Goal: Task Accomplishment & Management: Manage account settings

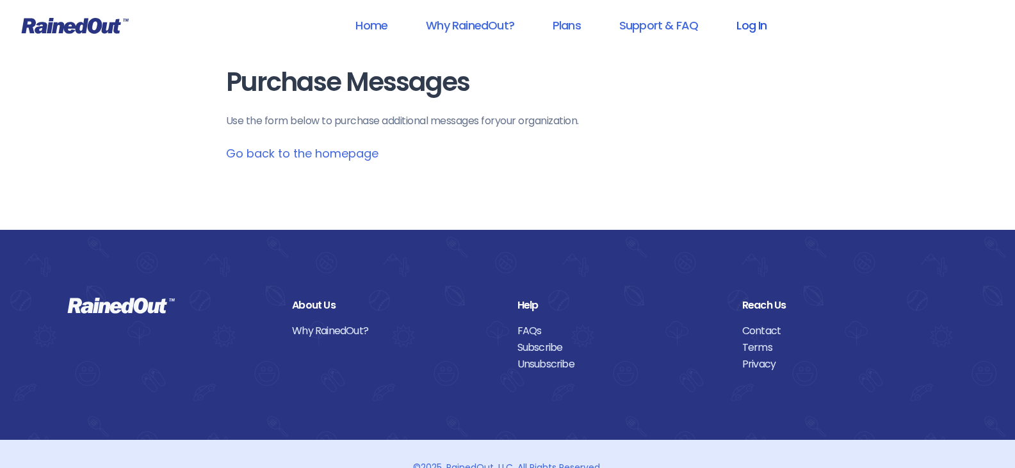
click at [771, 25] on link "Log In" at bounding box center [751, 25] width 63 height 29
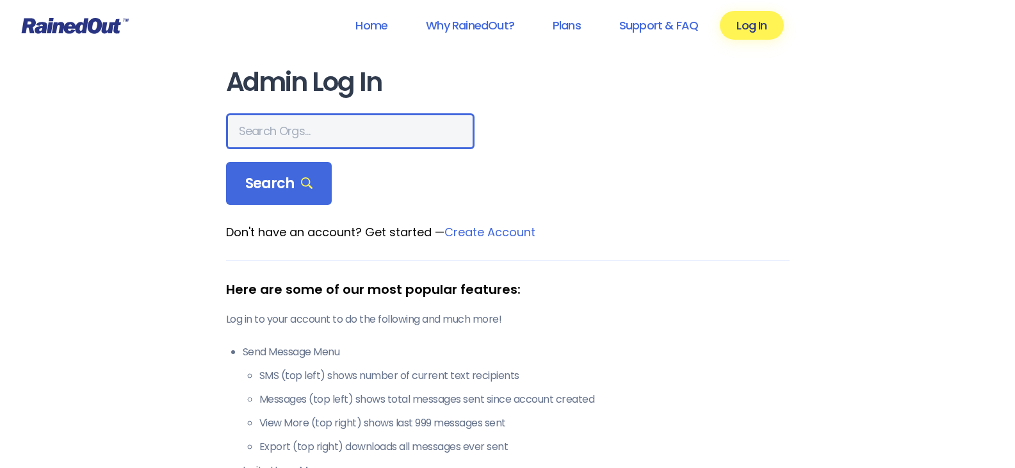
click at [343, 135] on input "text" at bounding box center [350, 131] width 248 height 36
type input "greater wy"
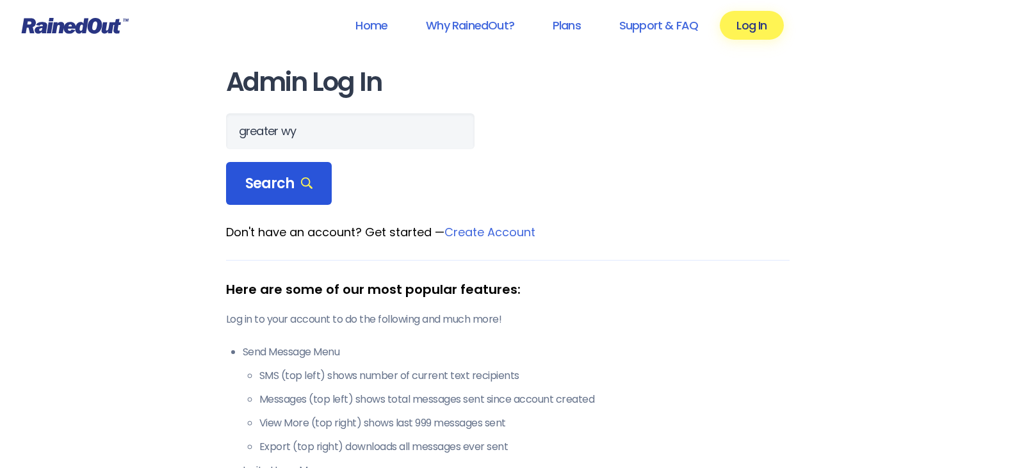
click at [291, 182] on span "Search" at bounding box center [279, 184] width 68 height 18
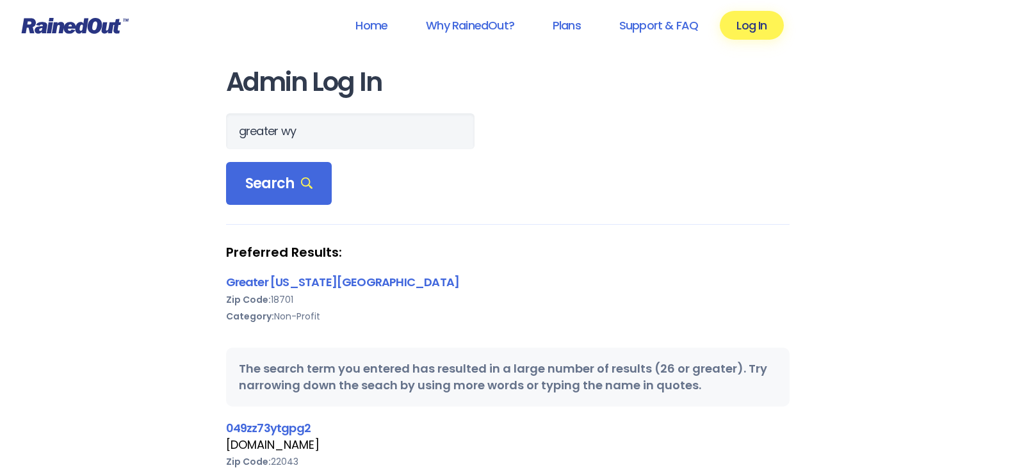
click at [344, 291] on div "Zip Code: 18701" at bounding box center [508, 299] width 564 height 17
click at [341, 286] on link "Greater [US_STATE][GEOGRAPHIC_DATA]" at bounding box center [343, 282] width 234 height 16
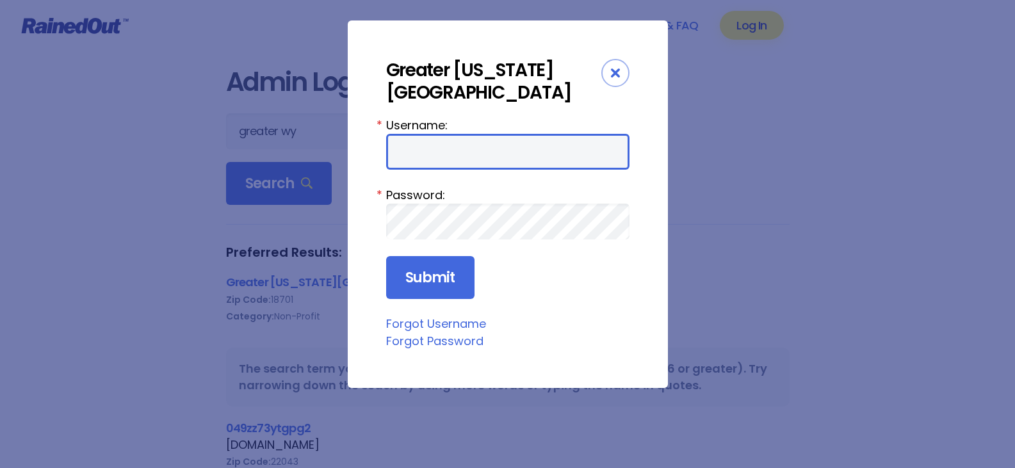
type input "wbYMCA"
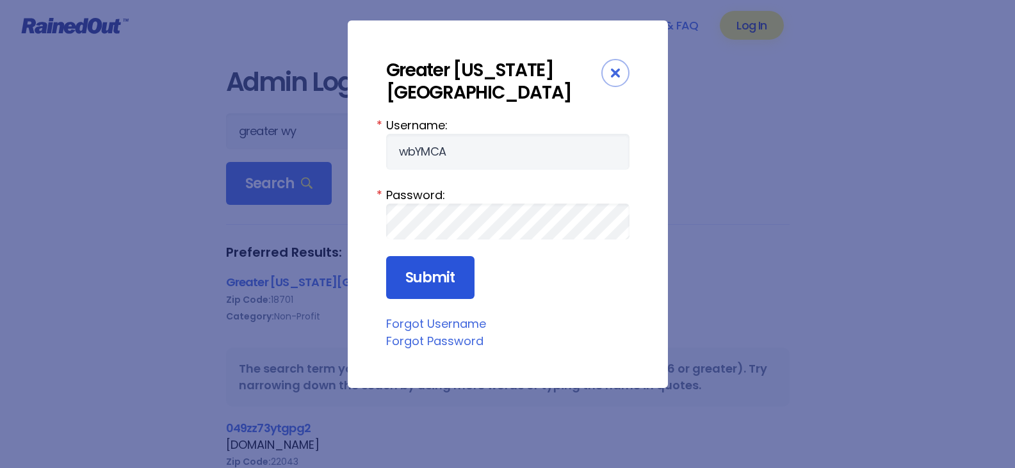
click at [438, 259] on input "Submit" at bounding box center [430, 278] width 88 height 44
